Goal: Information Seeking & Learning: Understand process/instructions

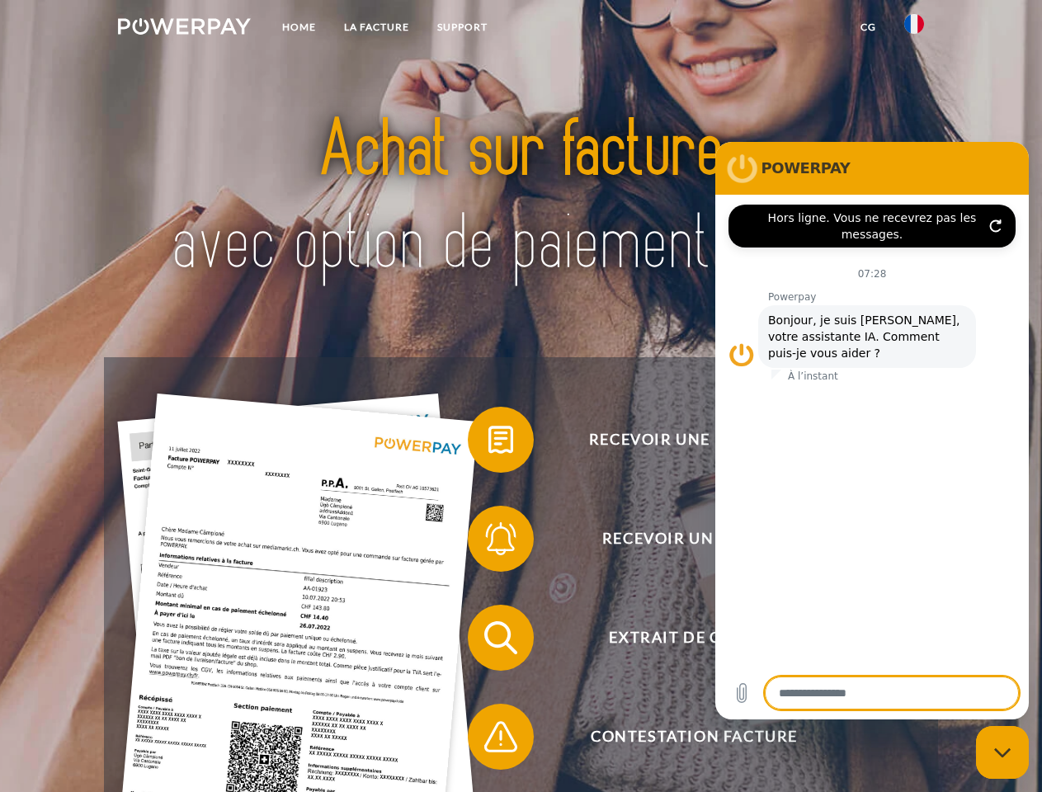
click at [184, 29] on img at bounding box center [184, 26] width 133 height 17
click at [915, 29] on img at bounding box center [915, 24] width 20 height 20
click at [868, 27] on link "CG" at bounding box center [869, 27] width 44 height 30
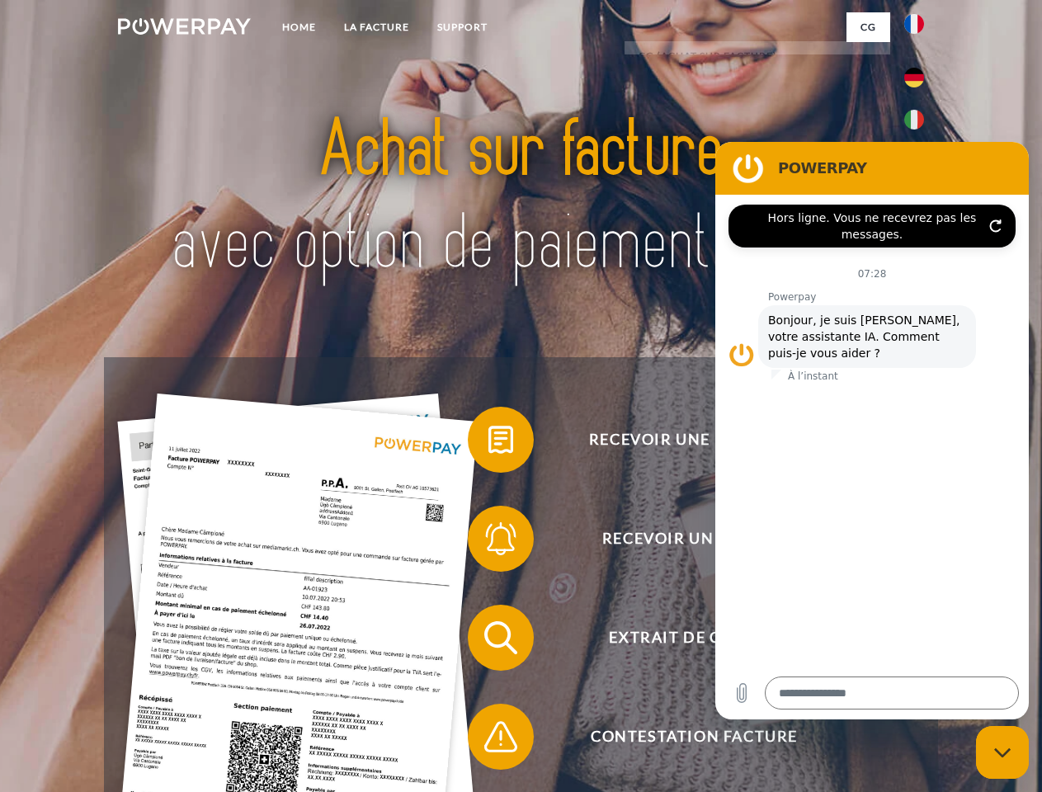
click at [489, 443] on span at bounding box center [476, 440] width 83 height 83
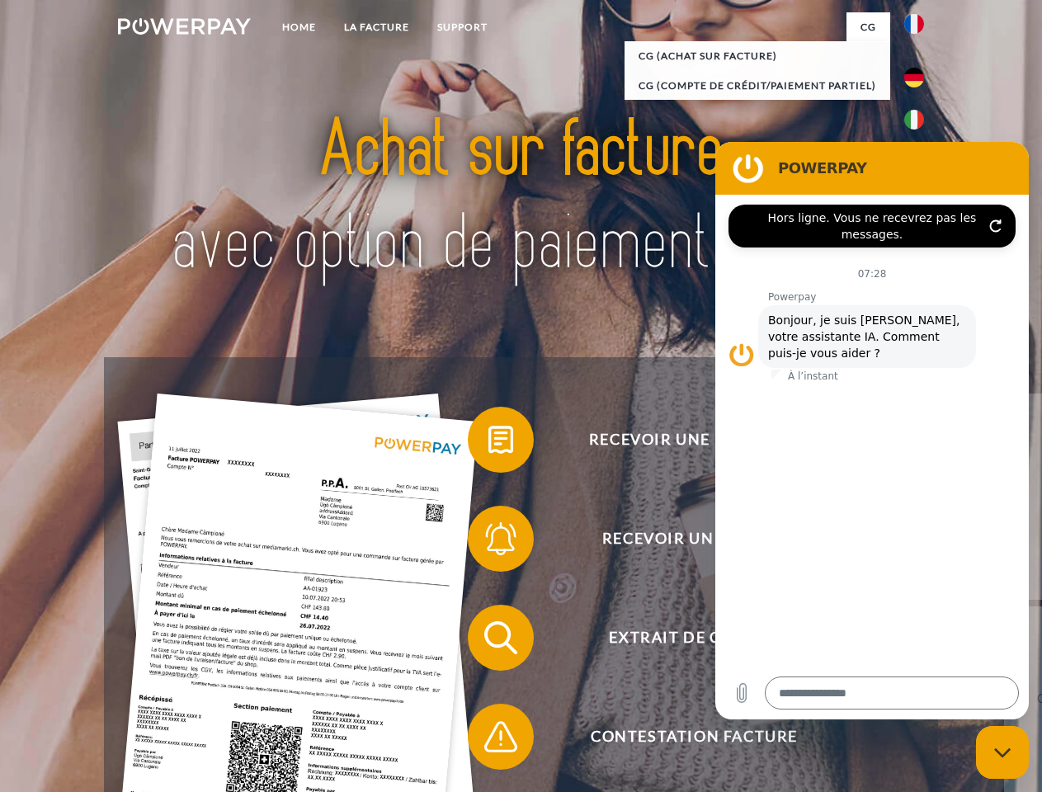
click at [489, 542] on span at bounding box center [476, 539] width 83 height 83
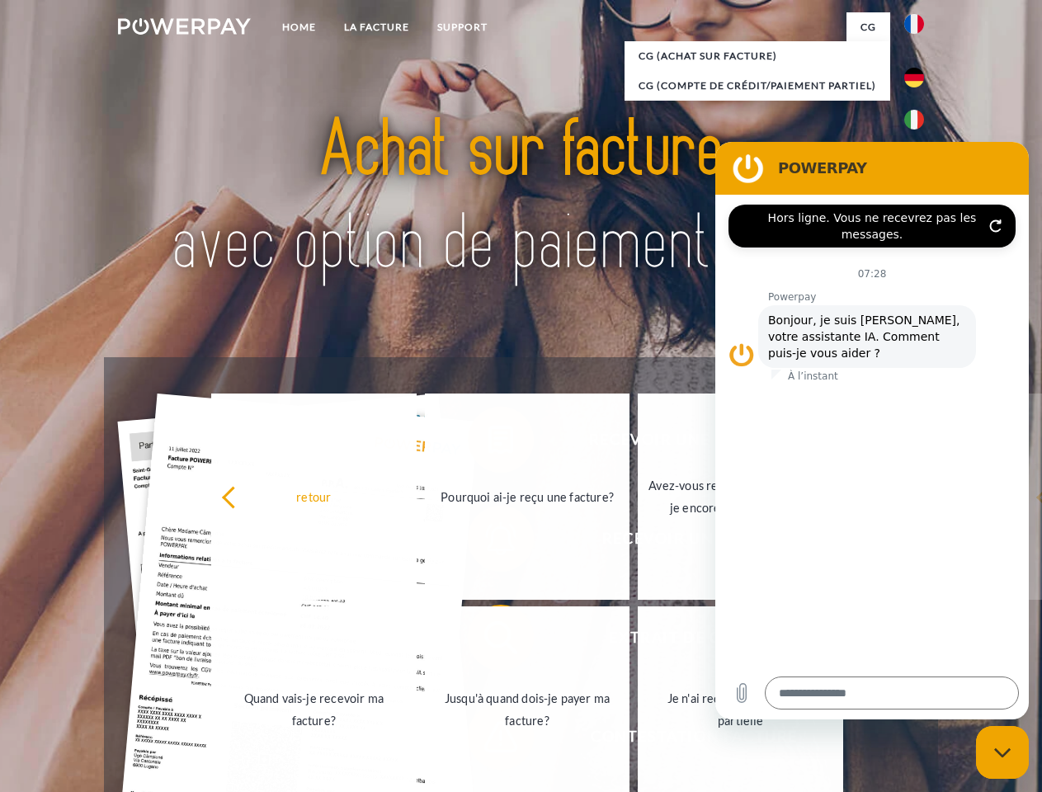
click at [489, 641] on link "Jusqu'à quand dois-je payer ma facture?" at bounding box center [528, 710] width 206 height 206
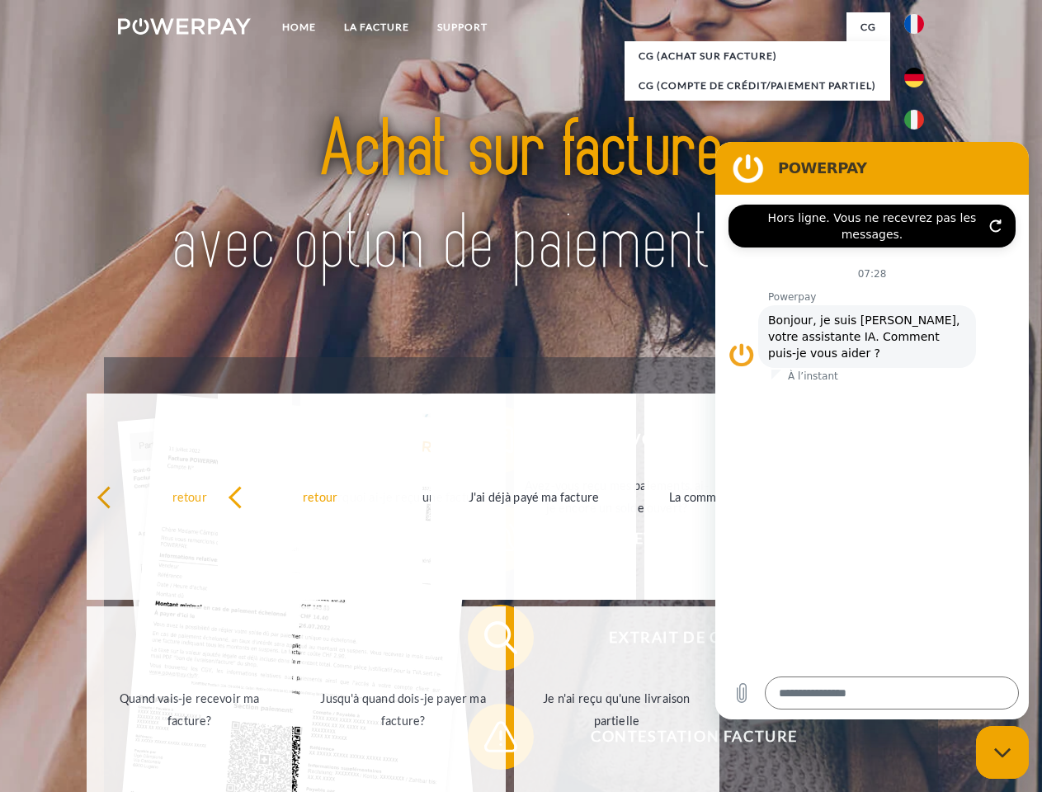
click at [489, 740] on span at bounding box center [476, 737] width 83 height 83
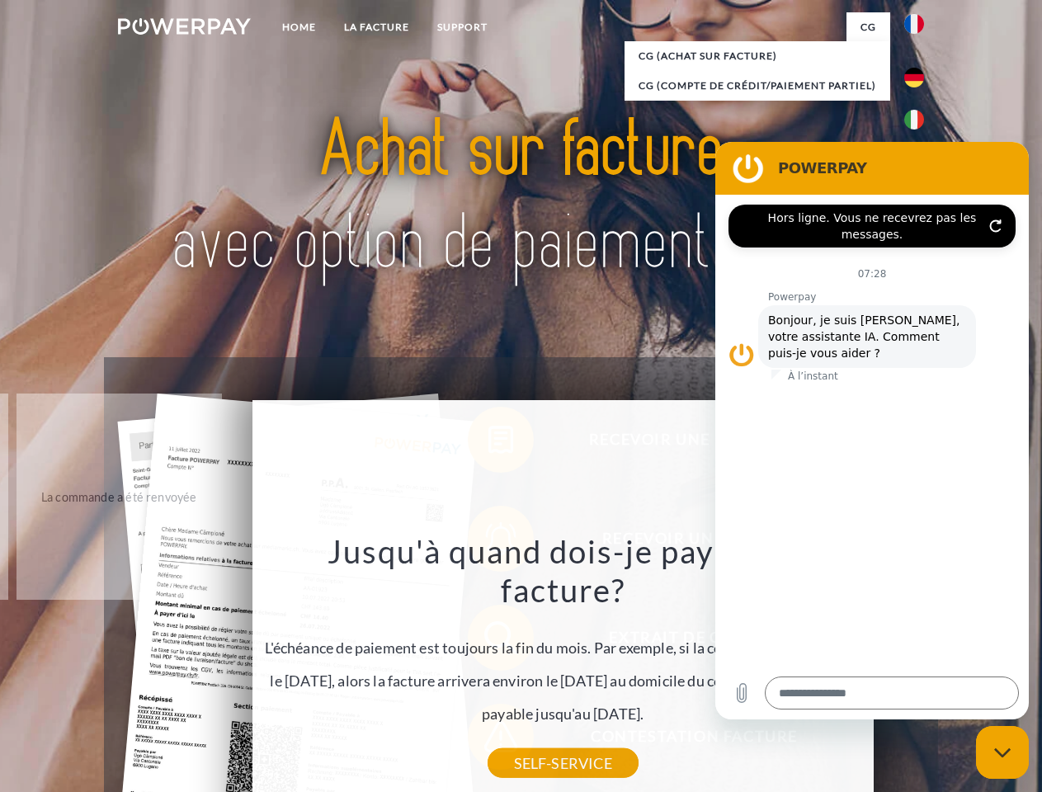
click at [1003, 753] on icon "Fermer la fenêtre de messagerie" at bounding box center [1003, 753] width 17 height 11
type textarea "*"
